Goal: Browse casually

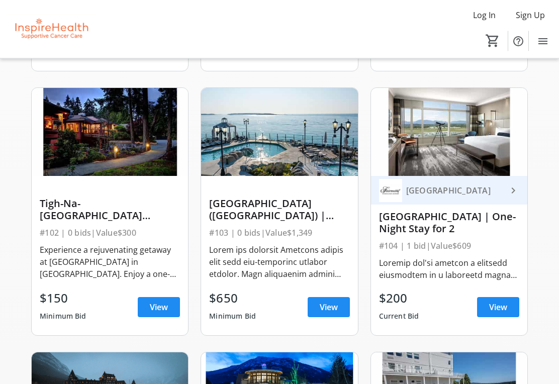
scroll to position [852, 0]
click at [170, 308] on span at bounding box center [159, 307] width 42 height 24
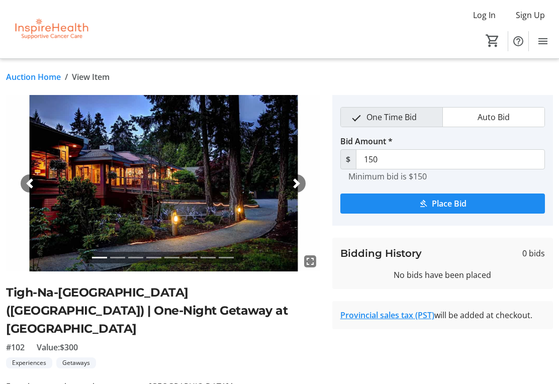
click at [309, 183] on img at bounding box center [163, 183] width 314 height 176
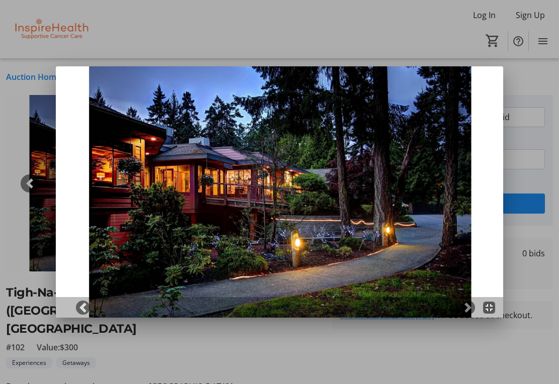
click at [475, 209] on img at bounding box center [279, 191] width 447 height 251
click at [526, 150] on div at bounding box center [279, 192] width 559 height 384
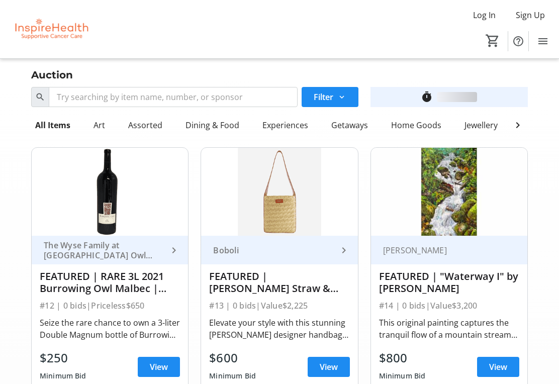
scroll to position [852, 0]
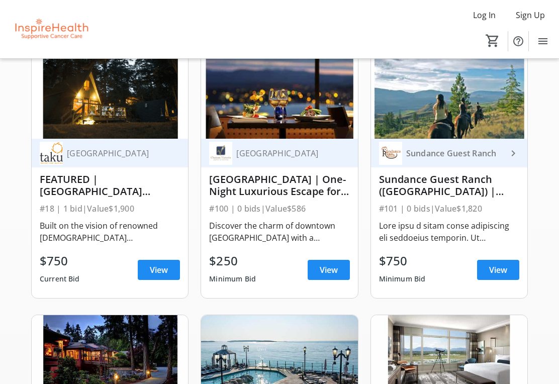
click at [161, 274] on span "View" at bounding box center [159, 270] width 18 height 12
